Goal: Check status: Check status

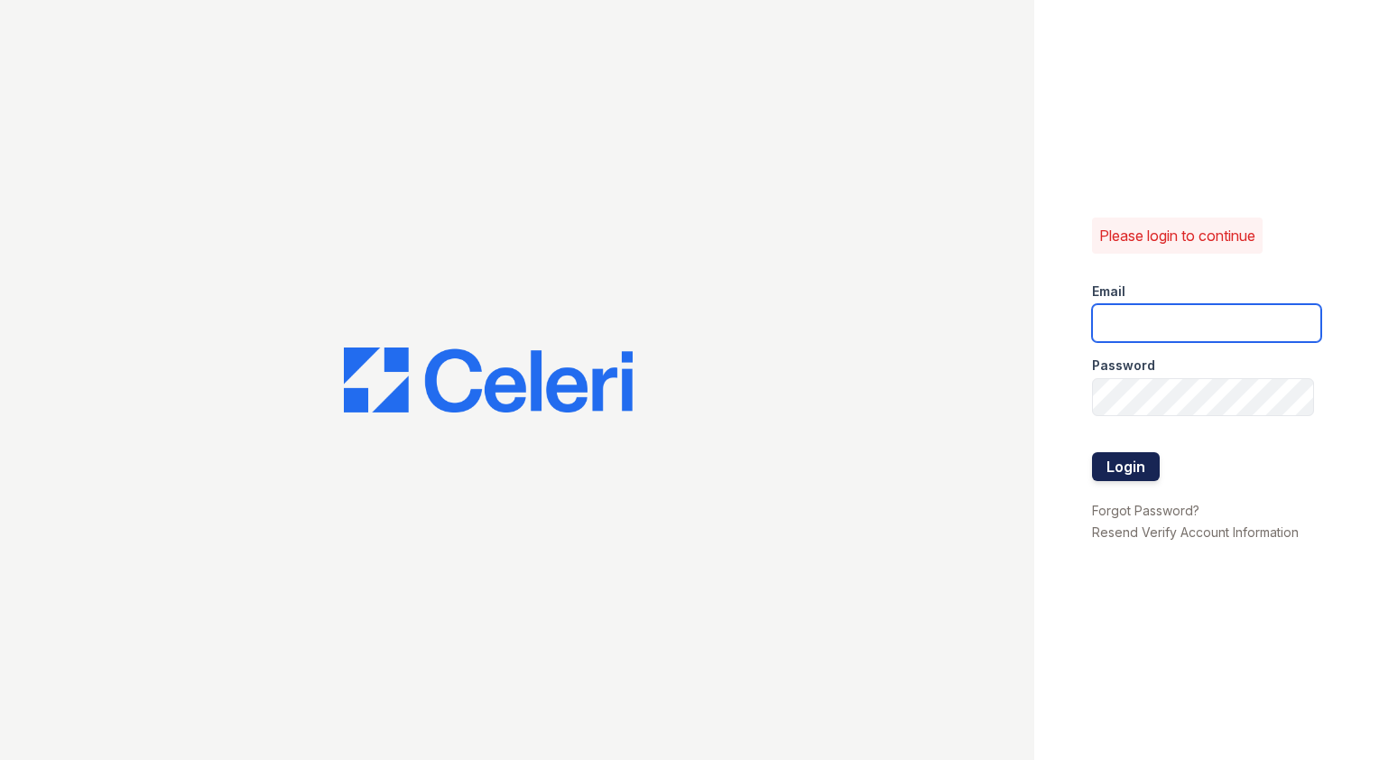
type input "Capitalhills1@cafmanagement.com"
click at [1140, 467] on button "Login" at bounding box center [1126, 466] width 68 height 29
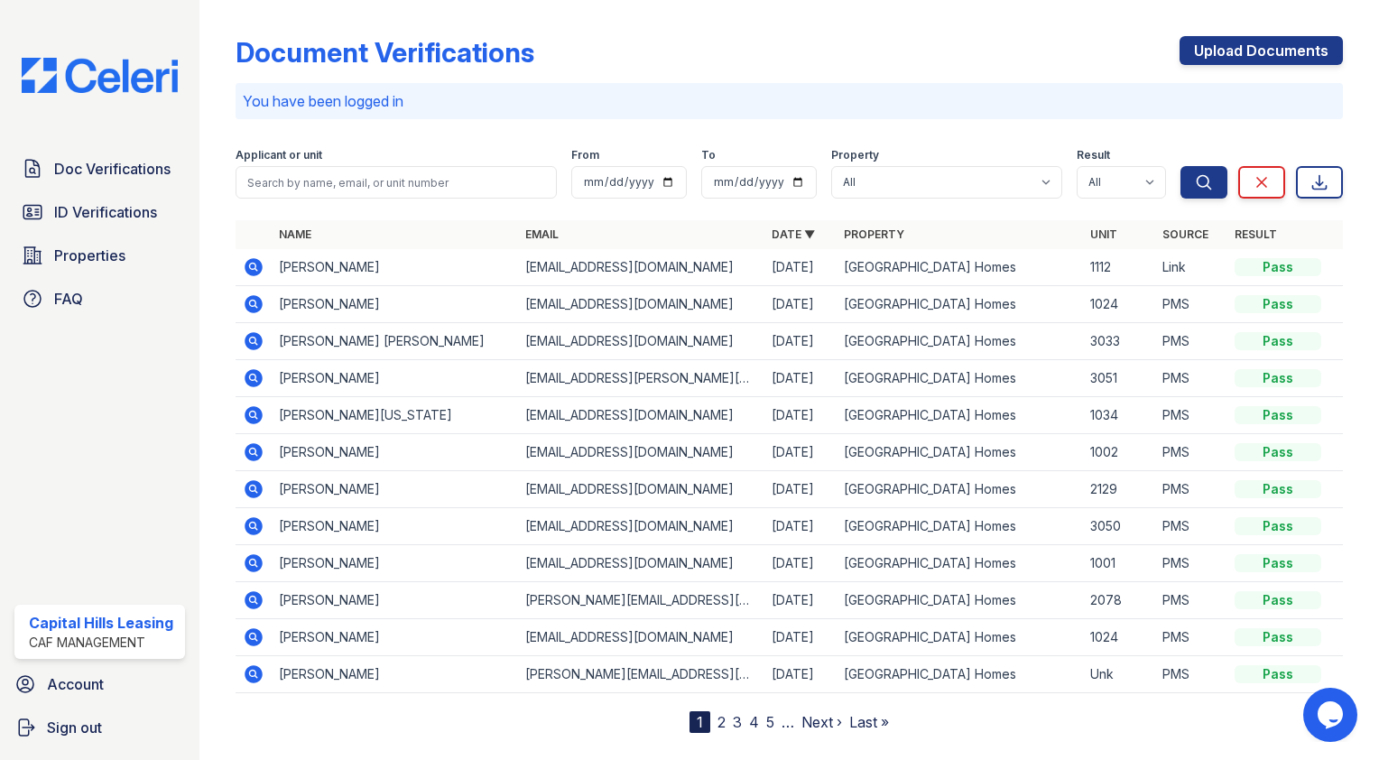
click at [254, 253] on td at bounding box center [254, 267] width 36 height 37
click at [253, 271] on icon at bounding box center [254, 267] width 18 height 18
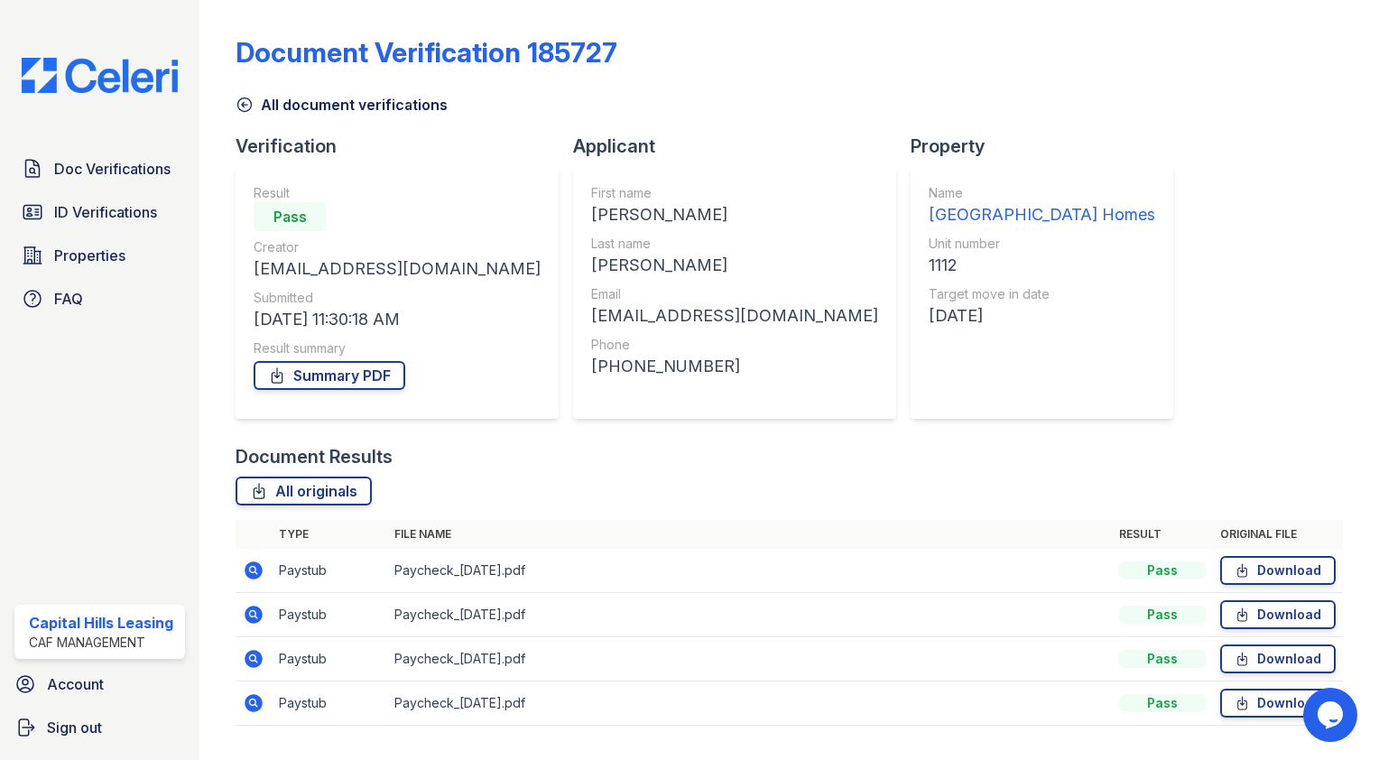
scroll to position [43, 0]
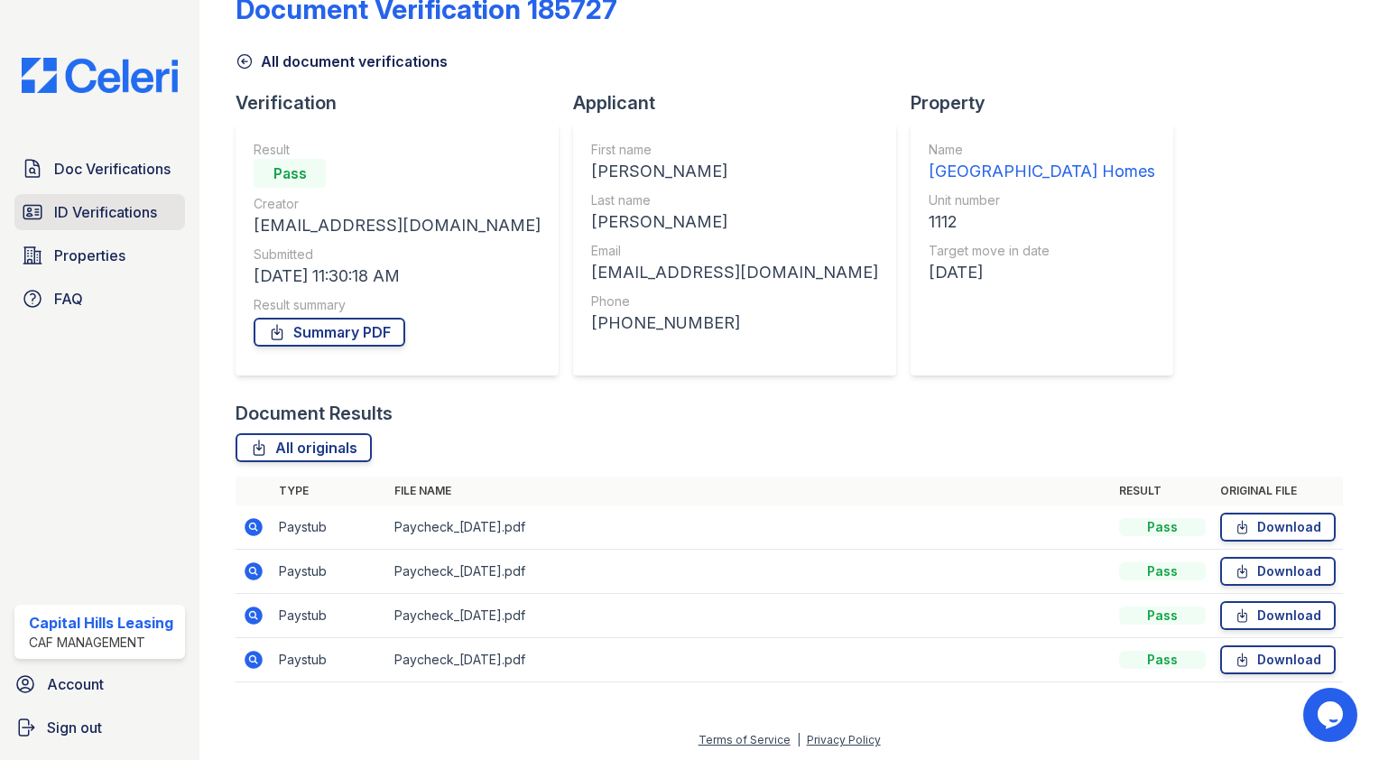
click at [131, 214] on span "ID Verifications" at bounding box center [105, 212] width 103 height 22
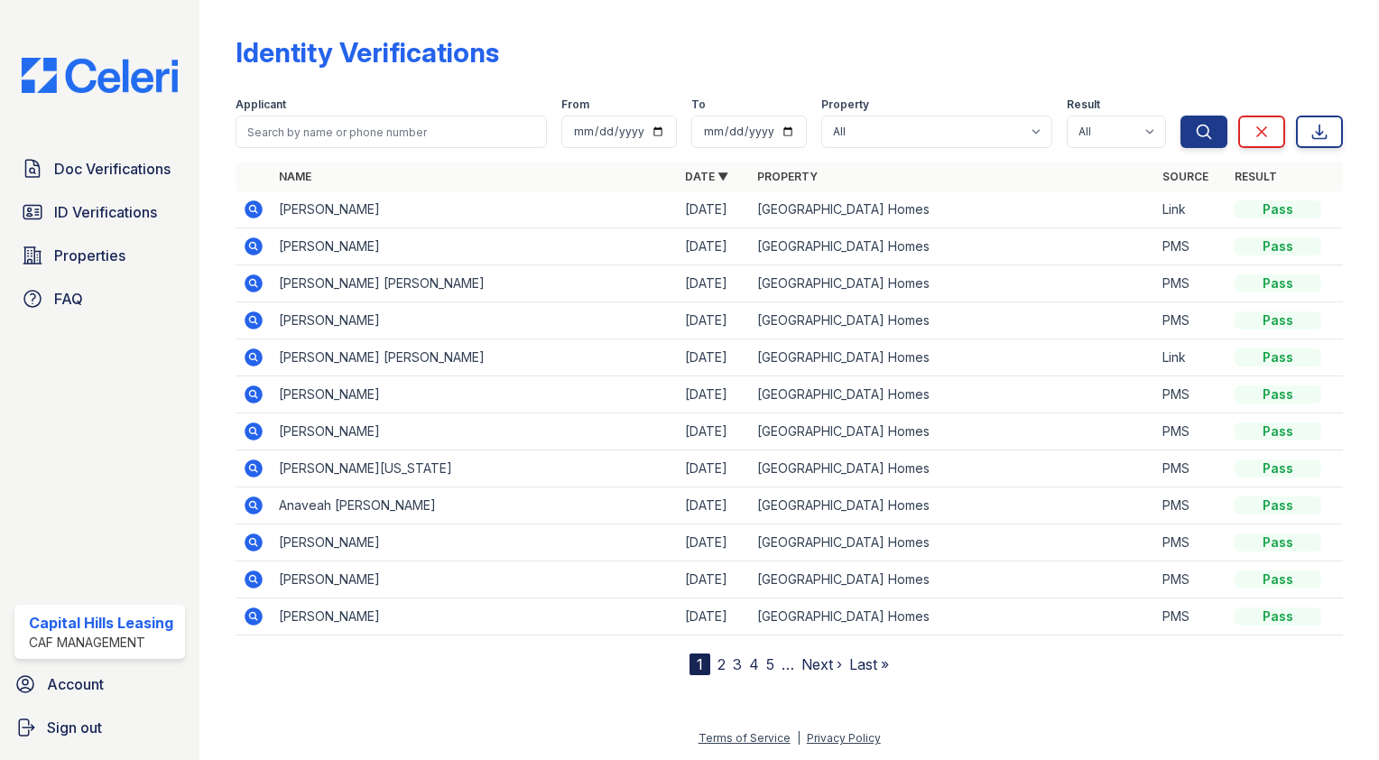
click at [253, 212] on icon at bounding box center [254, 209] width 18 height 18
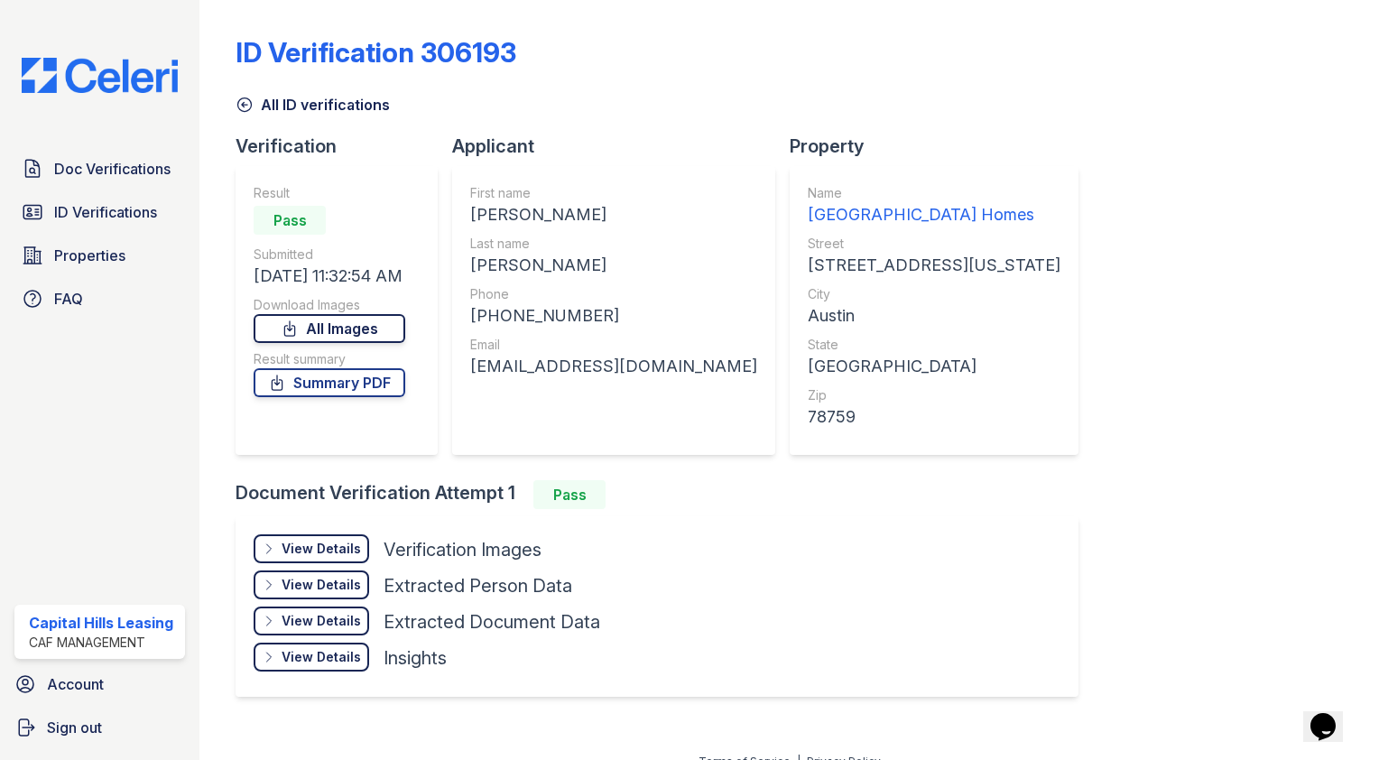
click at [332, 323] on link "All Images" at bounding box center [330, 328] width 152 height 29
click at [329, 551] on div "View Details" at bounding box center [321, 549] width 79 height 18
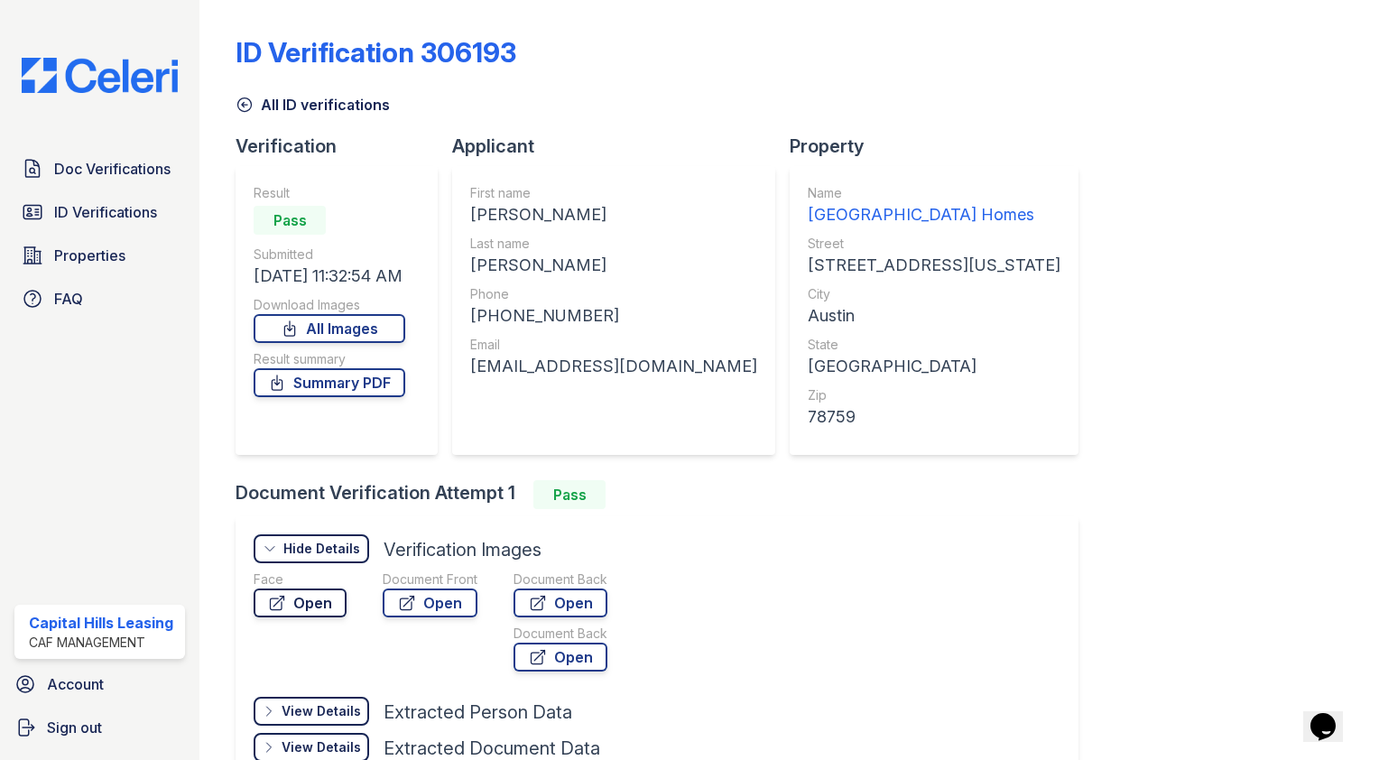
click at [314, 601] on link "Open" at bounding box center [300, 602] width 93 height 29
click at [445, 596] on link "Open" at bounding box center [430, 602] width 95 height 29
